Goal: Find specific page/section: Find specific page/section

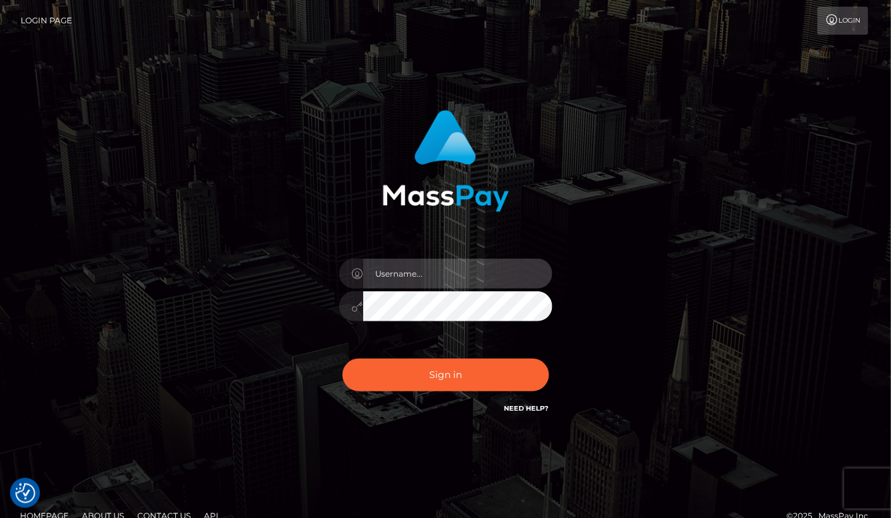
type input "aluasupport"
click at [445, 375] on button "Sign in" at bounding box center [446, 375] width 207 height 33
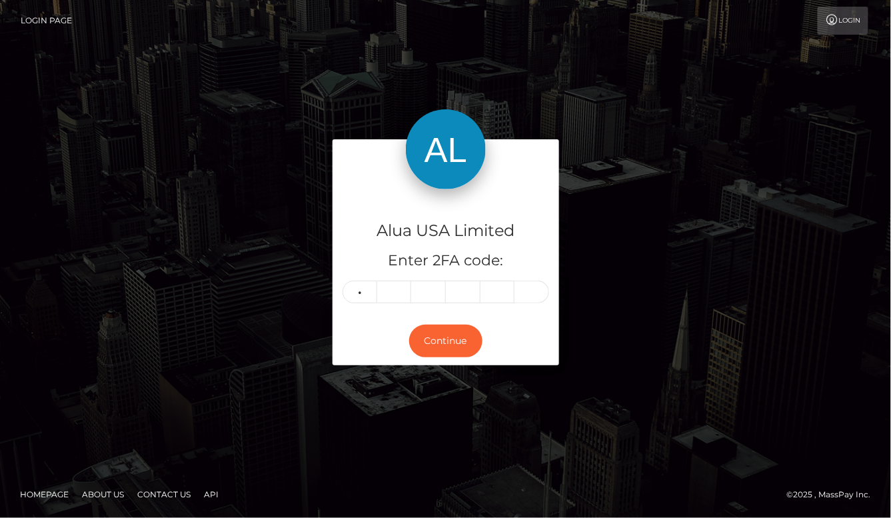
type input "4"
type input "3"
type input "9"
type input "6"
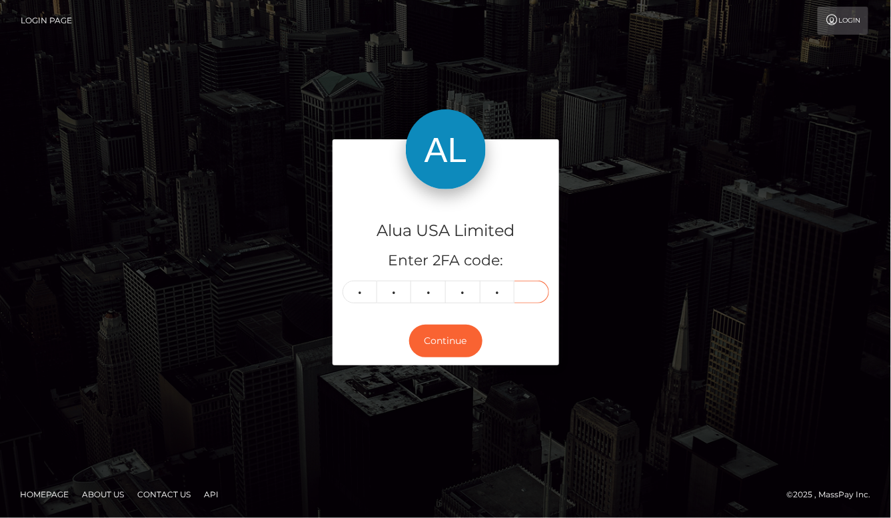
type input "2"
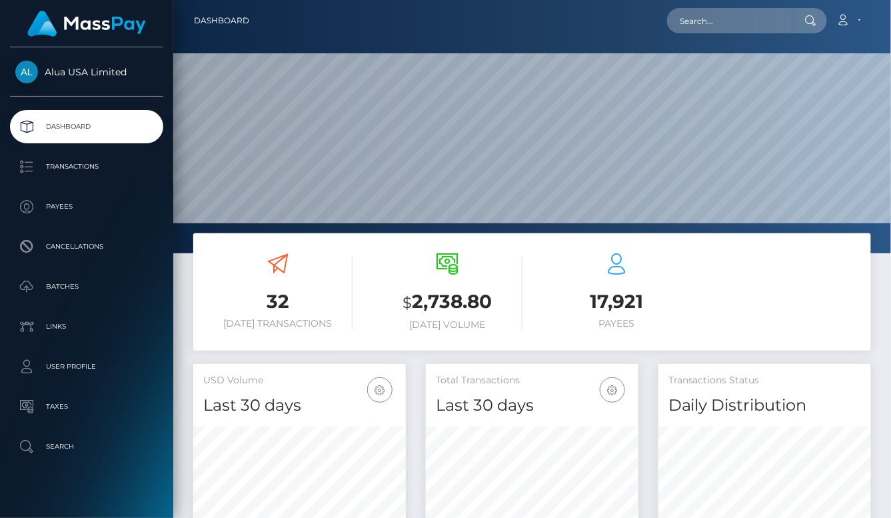
scroll to position [234, 213]
click at [698, 25] on input "text" at bounding box center [729, 20] width 125 height 25
paste input "6864d2585959fba3f30ef128"
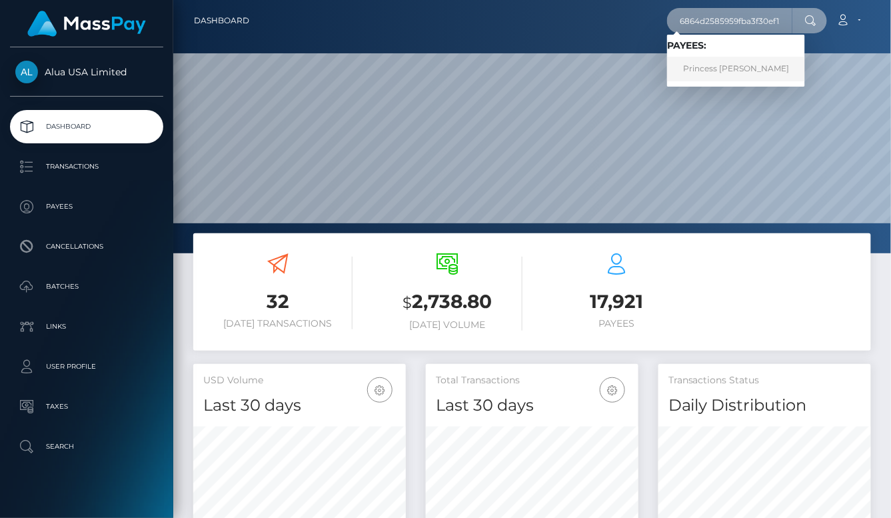
type input "6864d2585959fba3f30ef128"
click at [700, 69] on link "Princess zhy Malumbay" at bounding box center [736, 69] width 138 height 25
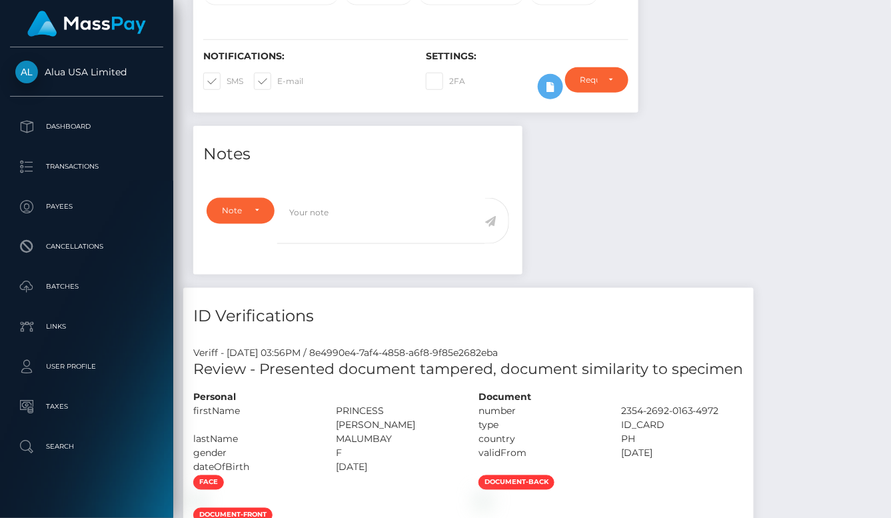
scroll to position [281, 0]
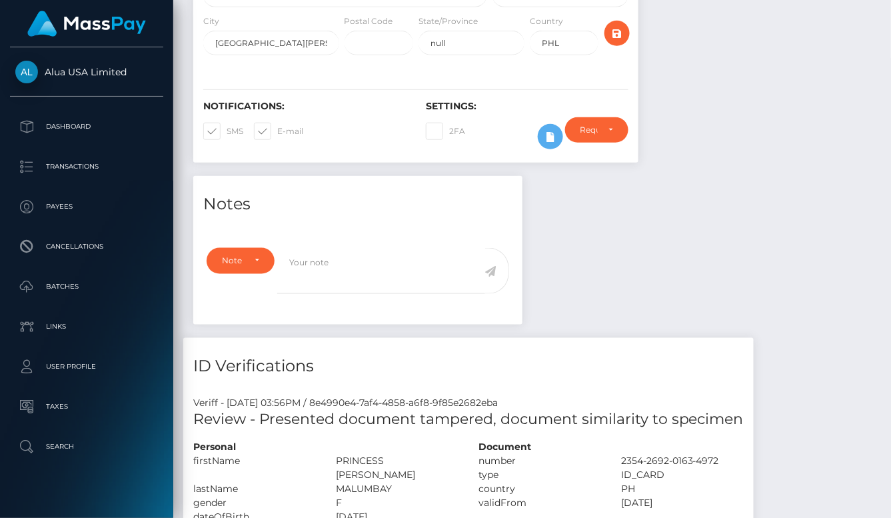
click at [585, 286] on div "Notes Note Type Compliance Clear Compliance General Note Type" at bounding box center [532, 492] width 698 height 633
click at [549, 145] on icon at bounding box center [551, 137] width 16 height 17
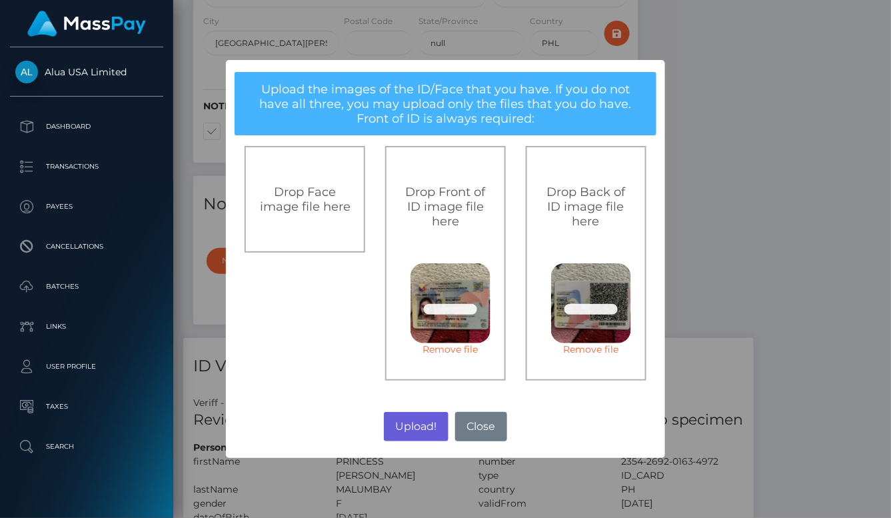
click at [399, 425] on button "Upload!" at bounding box center [416, 426] width 65 height 29
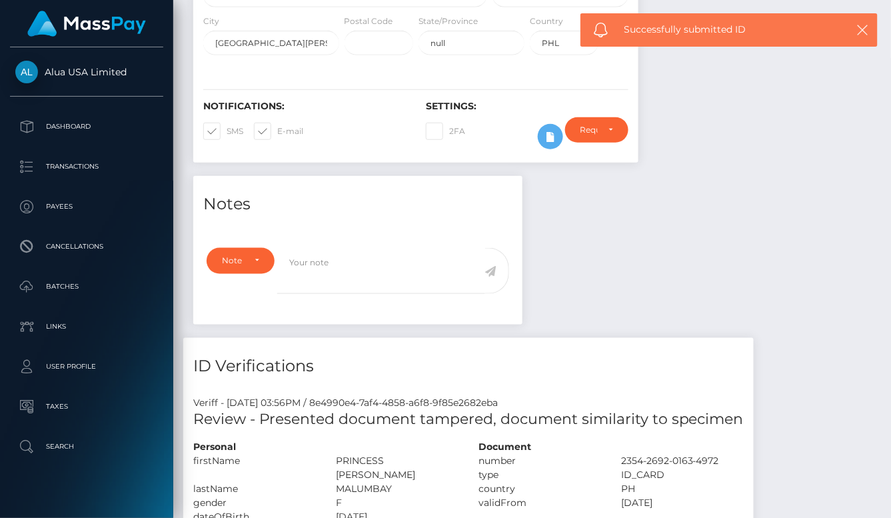
scroll to position [281, 0]
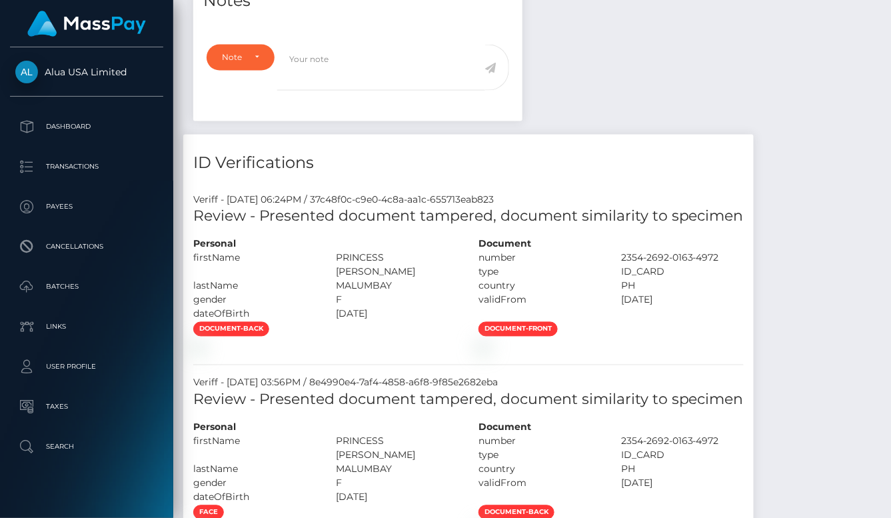
scroll to position [485, 0]
click at [713, 109] on div "Notes Note Type Compliance Clear Compliance General Note Type" at bounding box center [532, 380] width 698 height 815
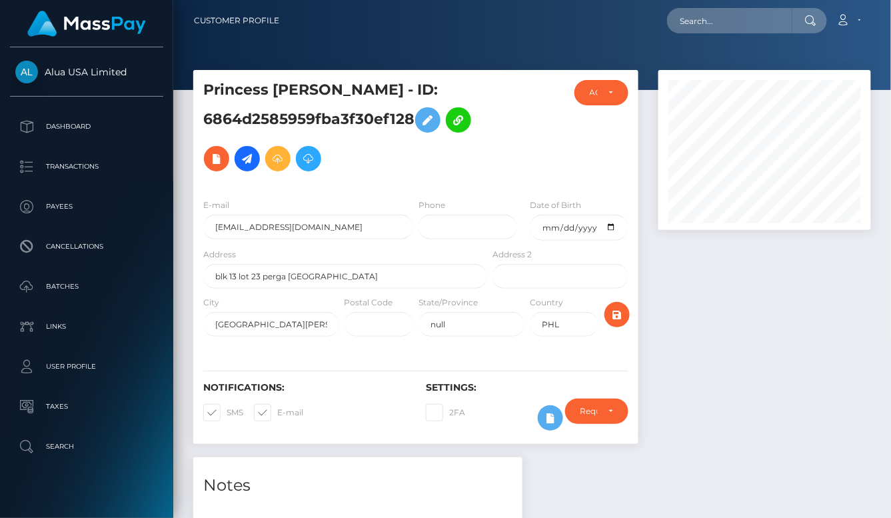
scroll to position [160, 213]
click at [539, 408] on div at bounding box center [541, 418] width 28 height 39
click at [550, 425] on icon at bounding box center [551, 418] width 16 height 17
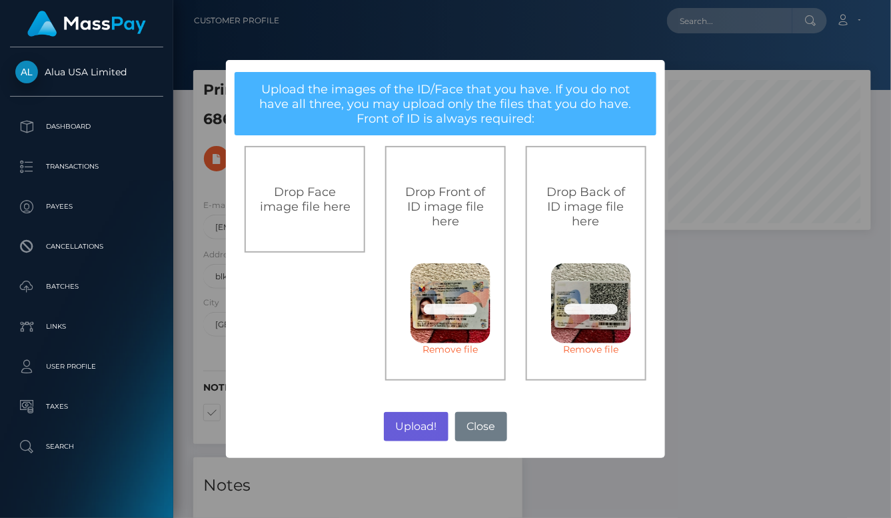
click at [441, 433] on button "Upload!" at bounding box center [416, 426] width 65 height 29
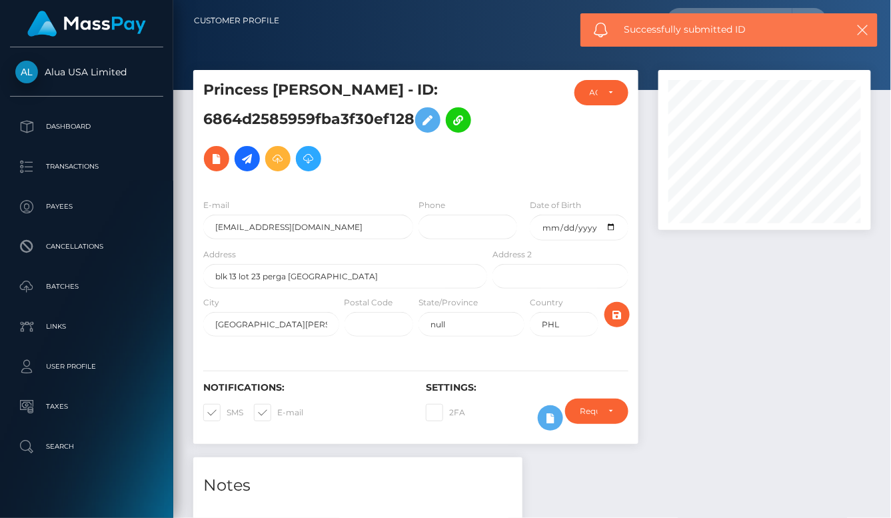
click at [423, 425] on div "× Upload the images of the ID/Face that you have. If you do not have all three,…" at bounding box center [445, 259] width 891 height 518
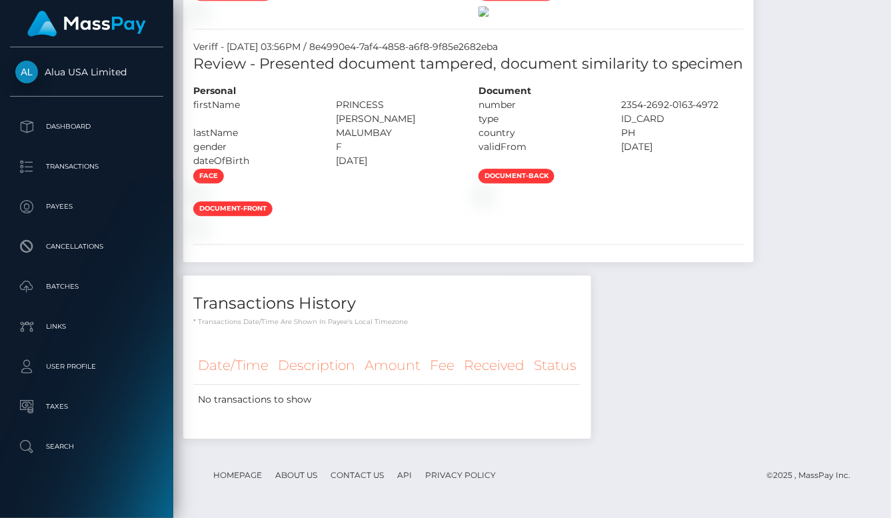
scroll to position [1114, 0]
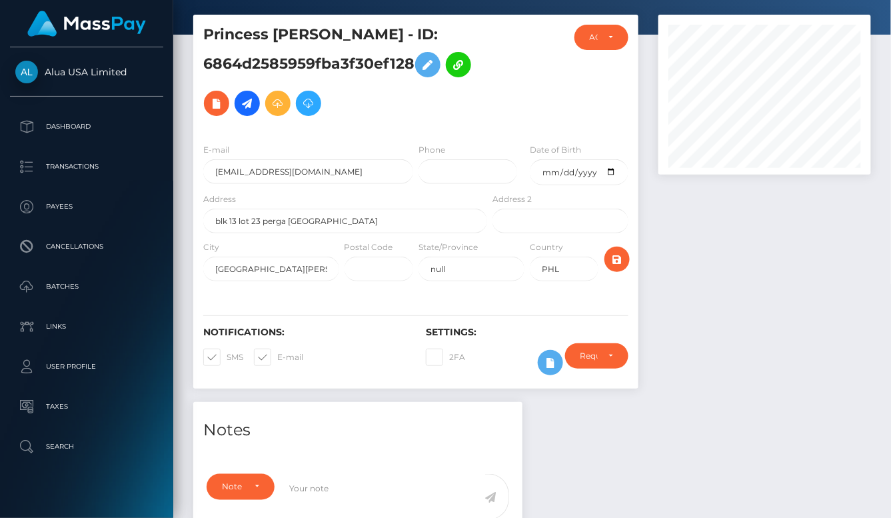
scroll to position [101, 0]
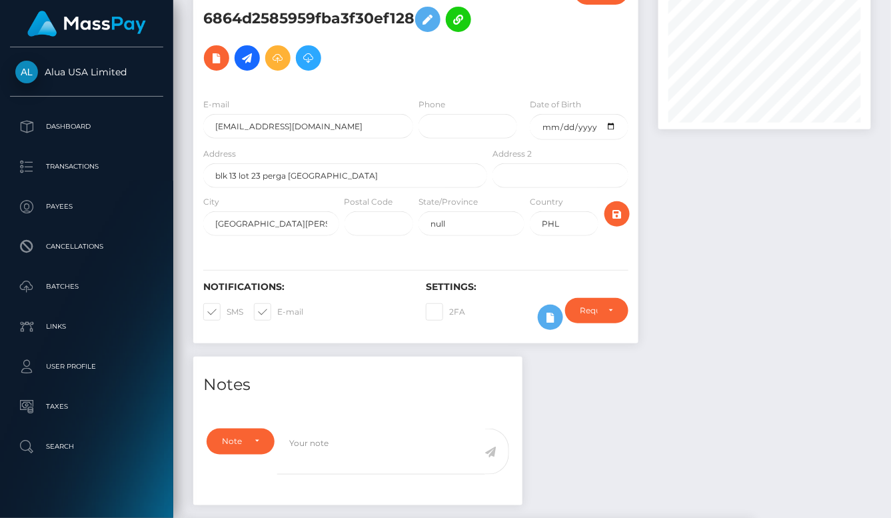
click at [537, 315] on div at bounding box center [541, 317] width 28 height 39
click at [543, 318] on icon at bounding box center [551, 317] width 16 height 17
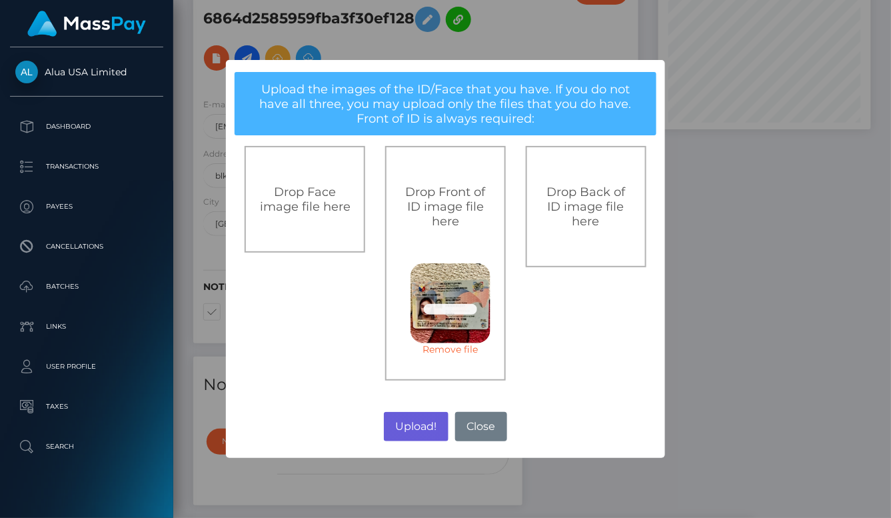
click at [429, 434] on button "Upload!" at bounding box center [416, 426] width 65 height 29
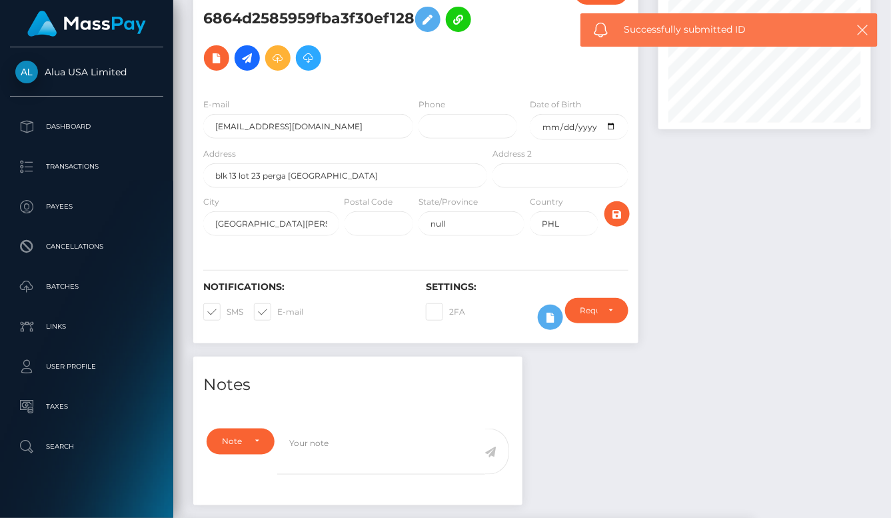
scroll to position [100, 0]
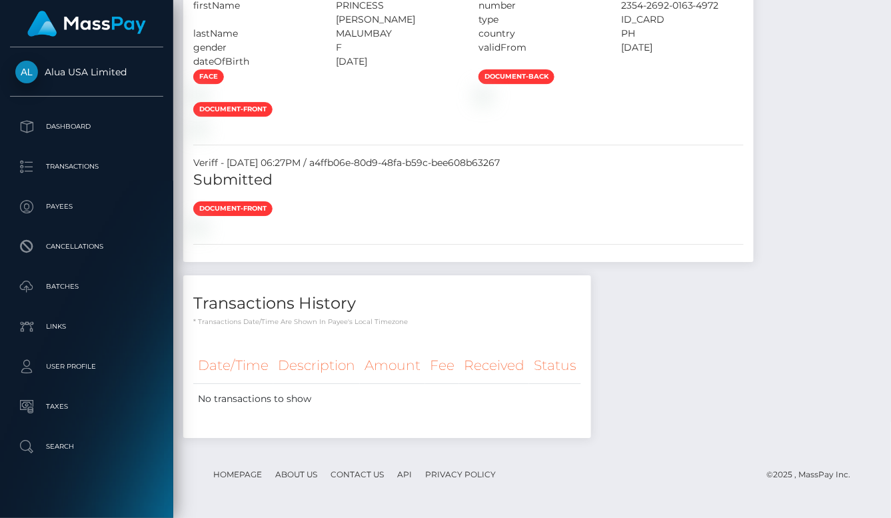
scroll to position [1981, 0]
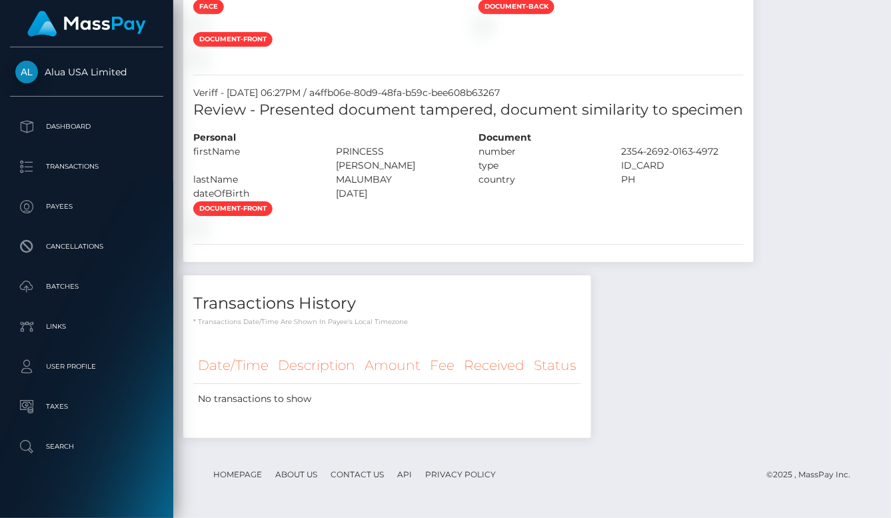
scroll to position [2180, 0]
click at [285, 121] on h5 "Review - Presented document tampered, document similarity to specimen" at bounding box center [468, 110] width 551 height 21
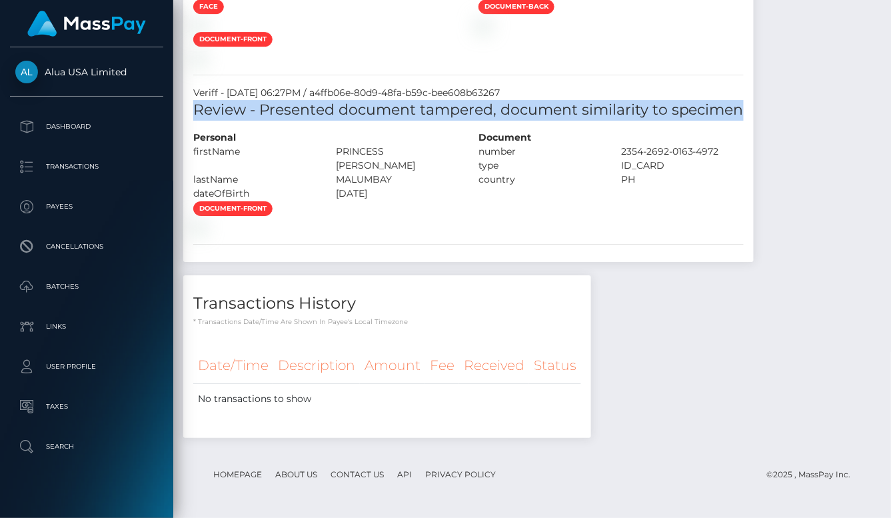
click at [285, 121] on h5 "Review - Presented document tampered, document similarity to specimen" at bounding box center [468, 110] width 551 height 21
copy div "Review - Presented document tampered, document similarity to specimen"
